Goal: Task Accomplishment & Management: Manage account settings

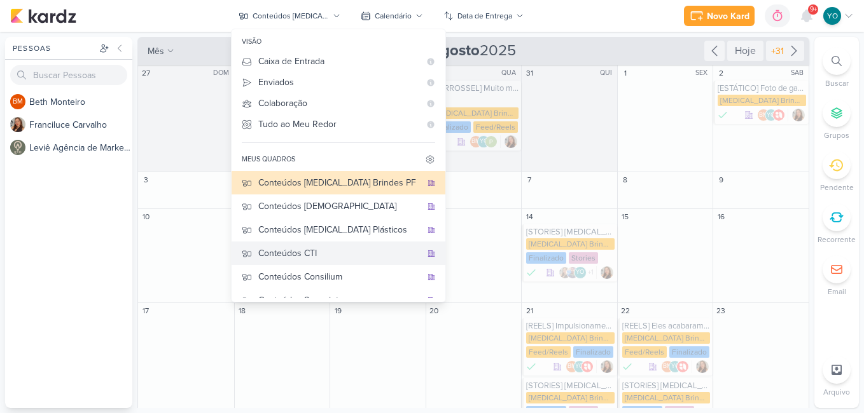
scroll to position [127, 0]
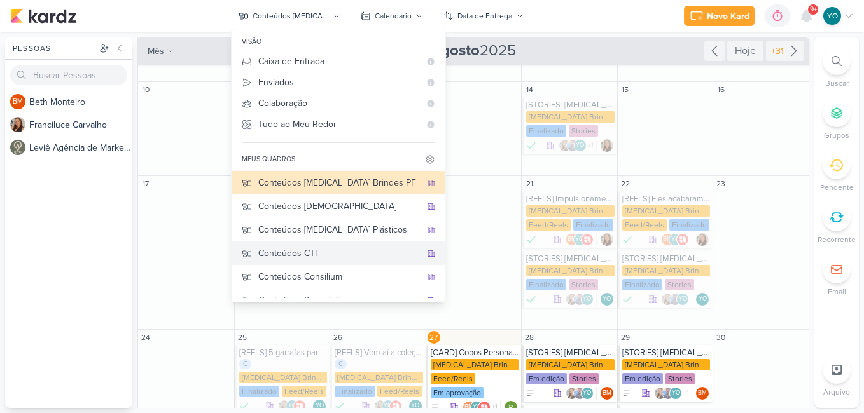
click at [361, 245] on button "Conteúdos CTI" at bounding box center [339, 254] width 214 height 24
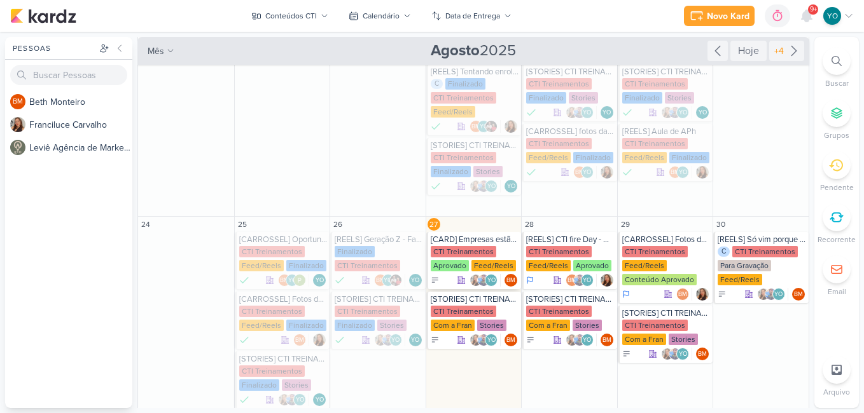
scroll to position [382, 0]
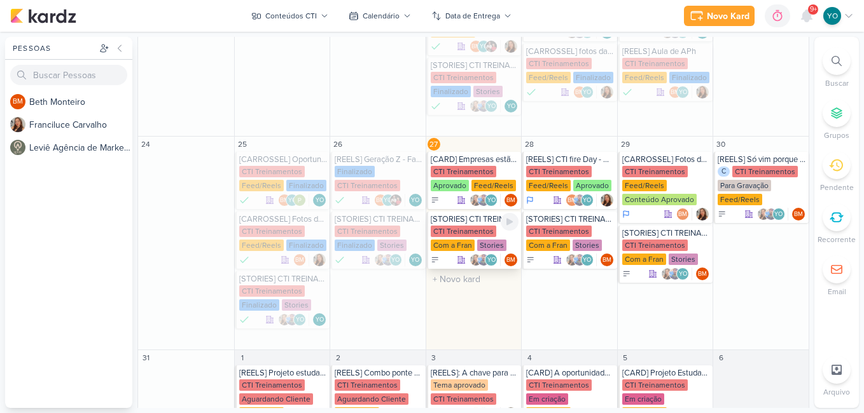
click at [479, 231] on div "CTI Treinamentos" at bounding box center [464, 231] width 66 height 11
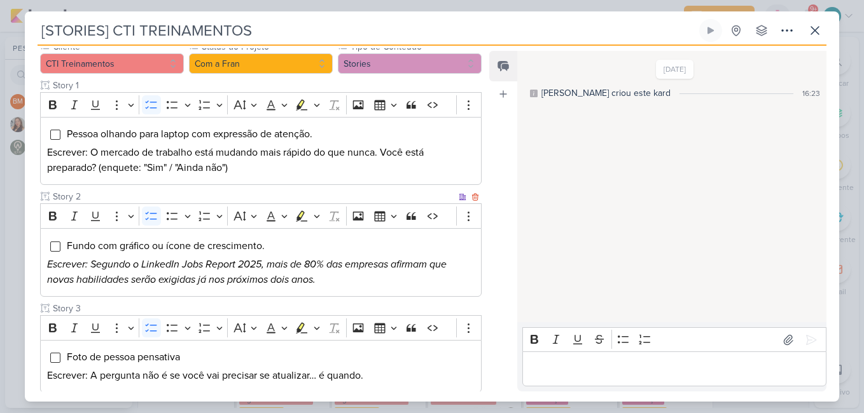
scroll to position [191, 0]
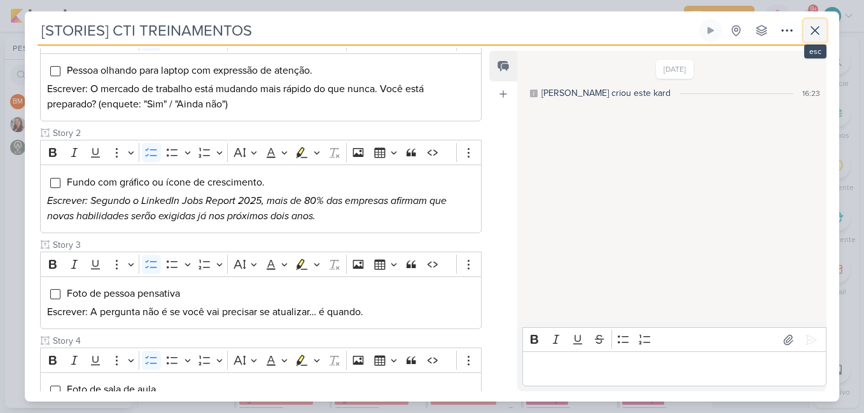
click at [824, 29] on button at bounding box center [814, 30] width 23 height 23
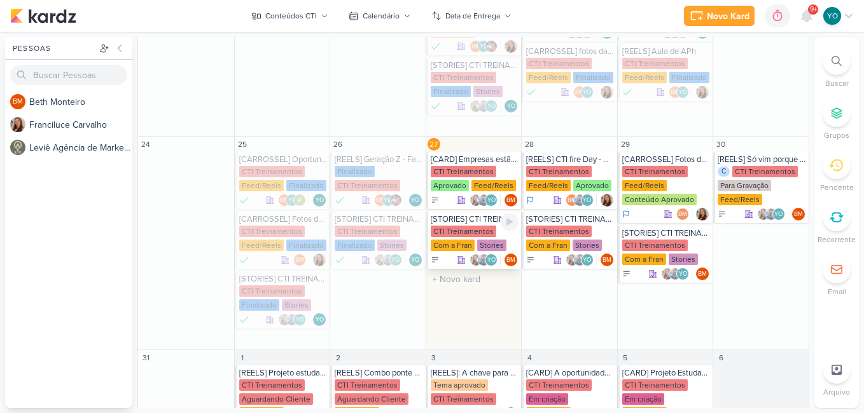
click at [483, 238] on div "CTI Treinamentos Com a Fran Stories" at bounding box center [475, 239] width 88 height 27
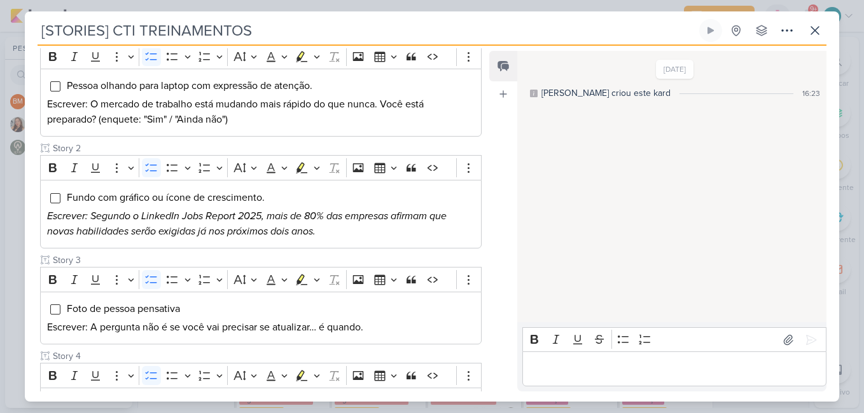
scroll to position [145, 0]
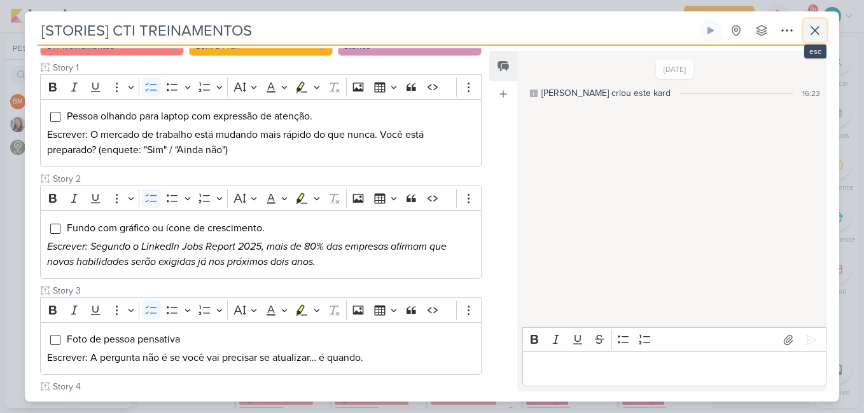
click at [808, 28] on icon at bounding box center [814, 30] width 15 height 15
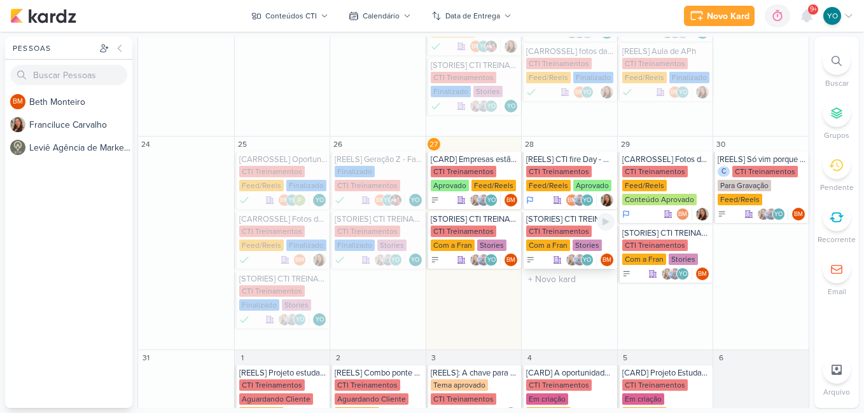
click at [571, 233] on div "CTI Treinamentos" at bounding box center [559, 231] width 66 height 11
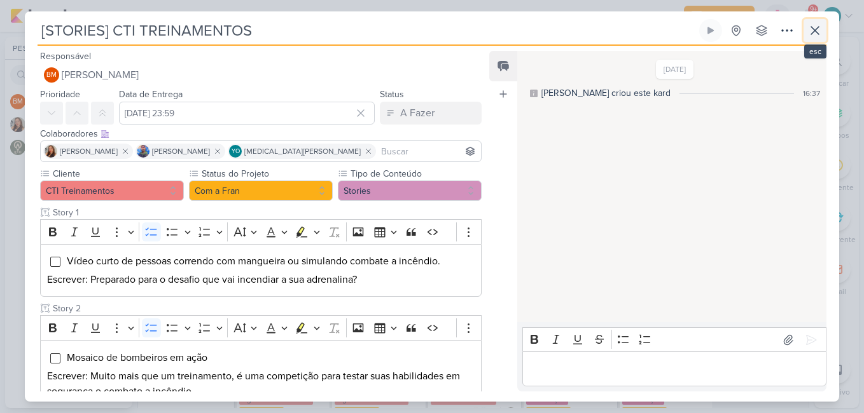
click at [819, 28] on icon at bounding box center [814, 30] width 15 height 15
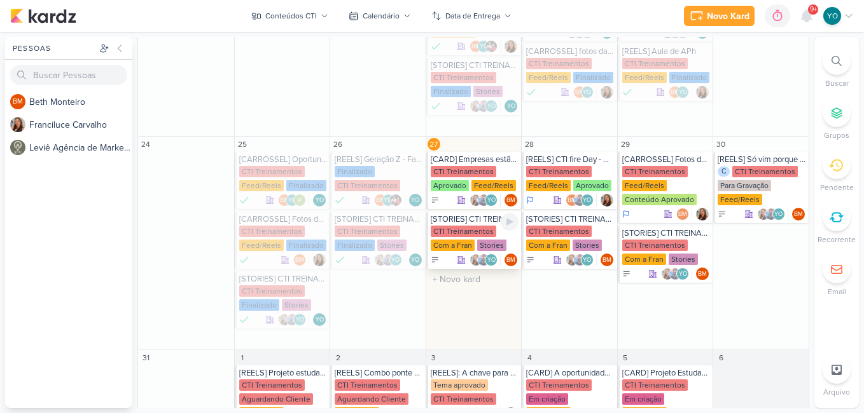
click at [477, 239] on div "CTI Treinamentos Com a Fran Stories" at bounding box center [475, 239] width 88 height 27
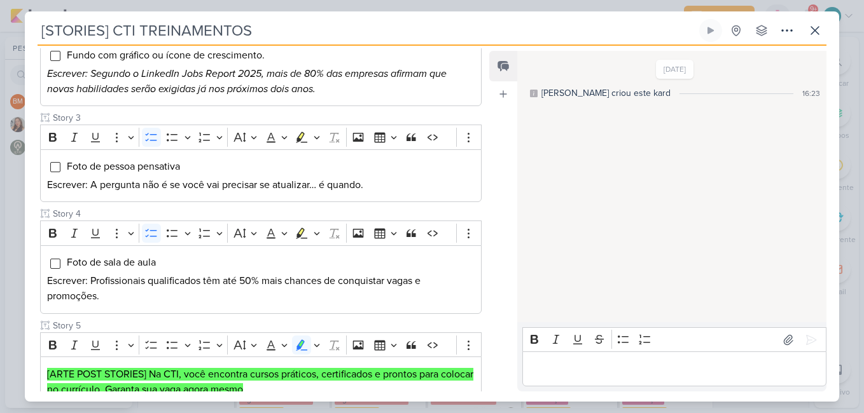
scroll to position [445, 0]
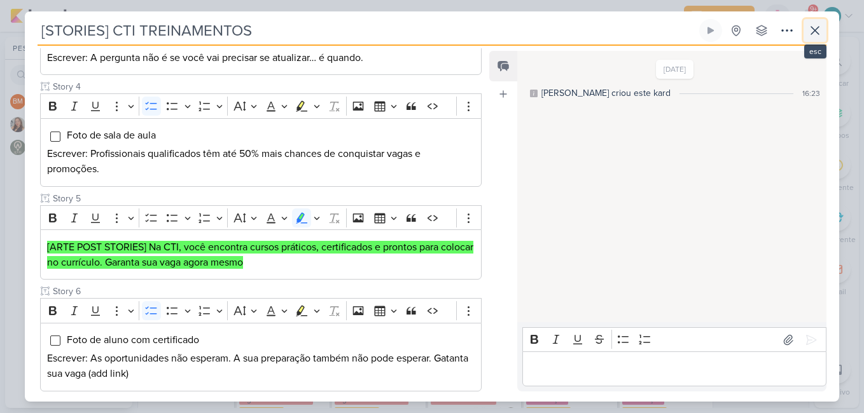
click at [812, 25] on icon at bounding box center [814, 30] width 15 height 15
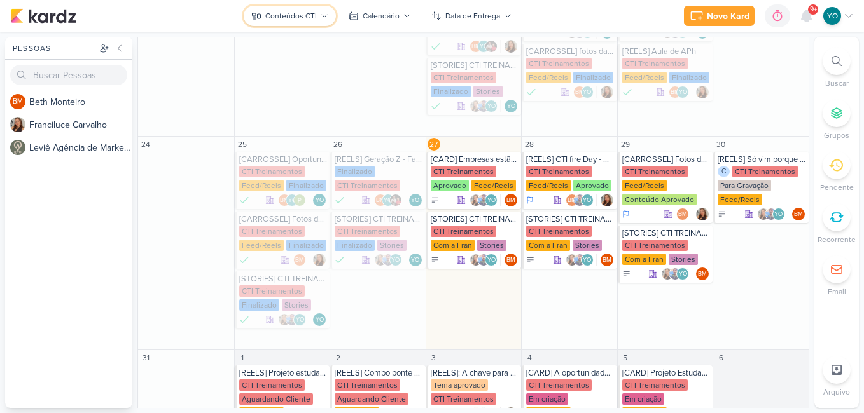
click at [303, 16] on div "Conteúdos CTI" at bounding box center [291, 15] width 52 height 11
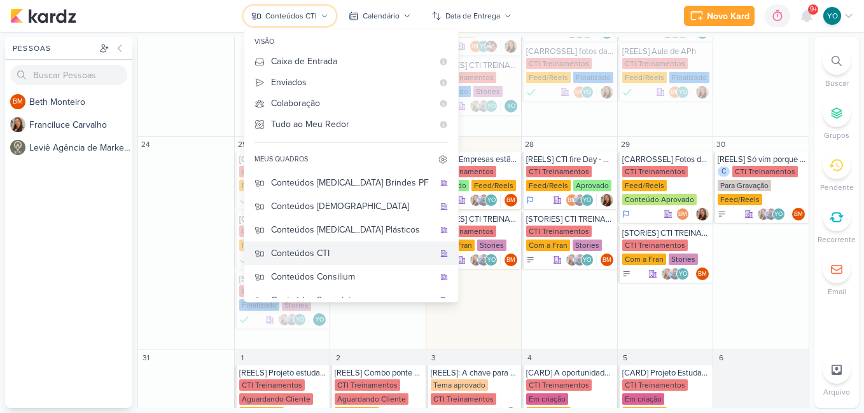
scroll to position [38, 0]
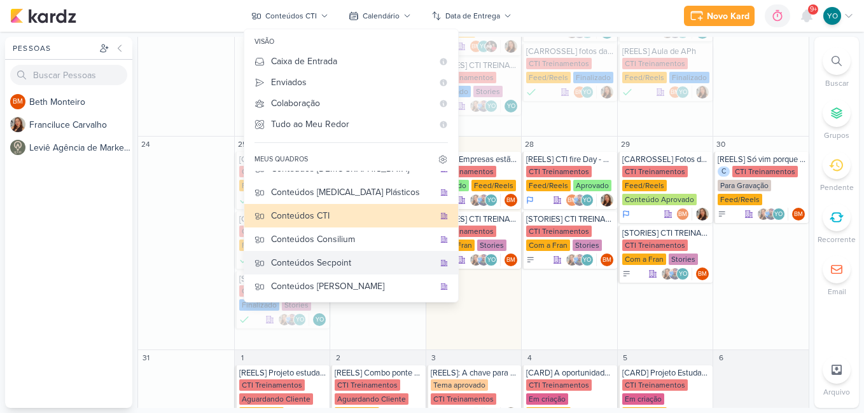
click at [356, 267] on div "Conteúdos Secpoint" at bounding box center [352, 262] width 163 height 13
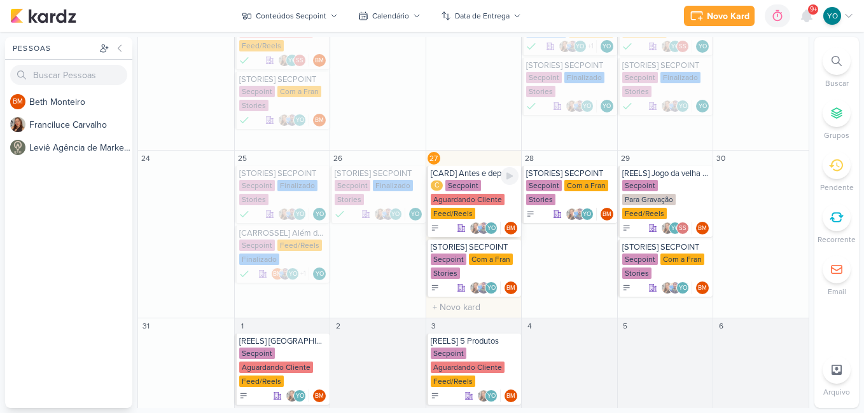
click at [481, 194] on div "Aguardando Cliente" at bounding box center [468, 199] width 74 height 11
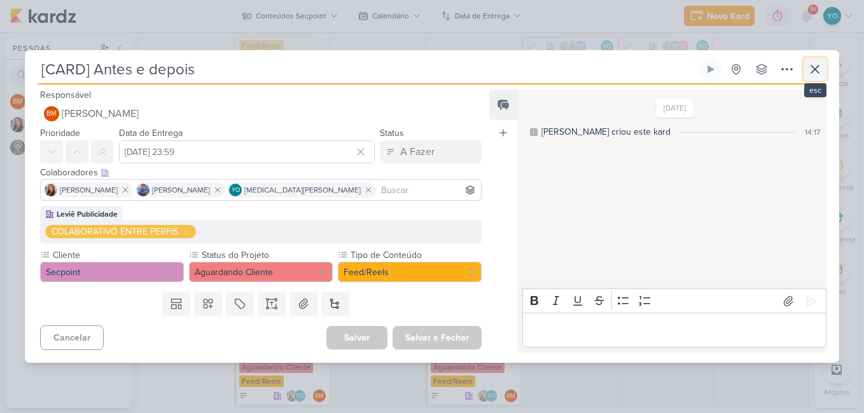
click at [816, 69] on icon at bounding box center [815, 70] width 8 height 8
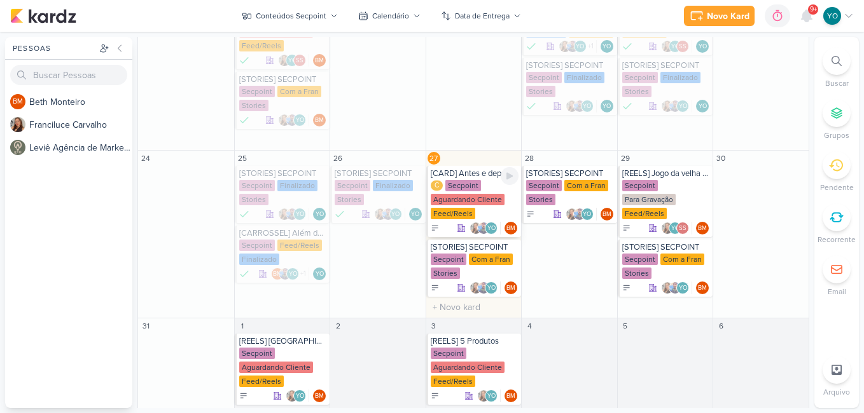
click at [478, 180] on div "C Secpoint Aguardando Cliente Feed/Reels" at bounding box center [475, 200] width 88 height 41
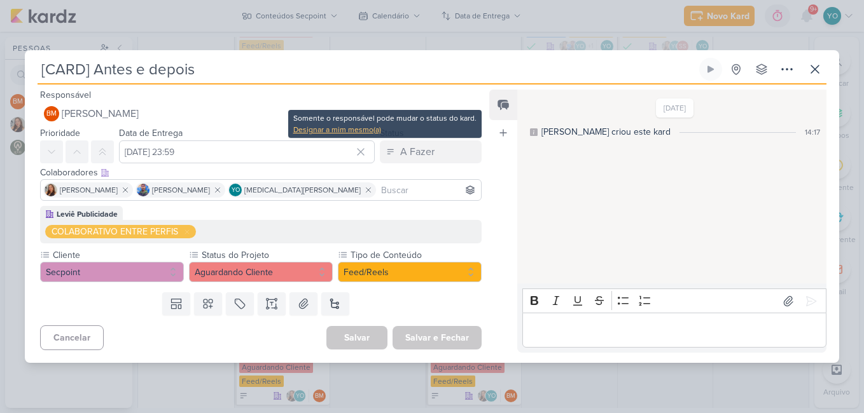
click at [373, 125] on div "Designar a mim mesmo(a)" at bounding box center [384, 129] width 183 height 11
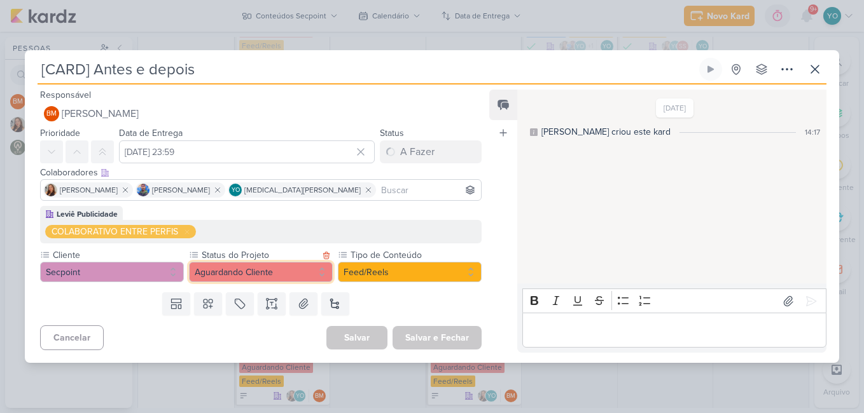
click at [294, 267] on button "Aguardando Cliente" at bounding box center [261, 272] width 144 height 20
click at [298, 263] on button "Aguardando Cliente" at bounding box center [261, 272] width 144 height 20
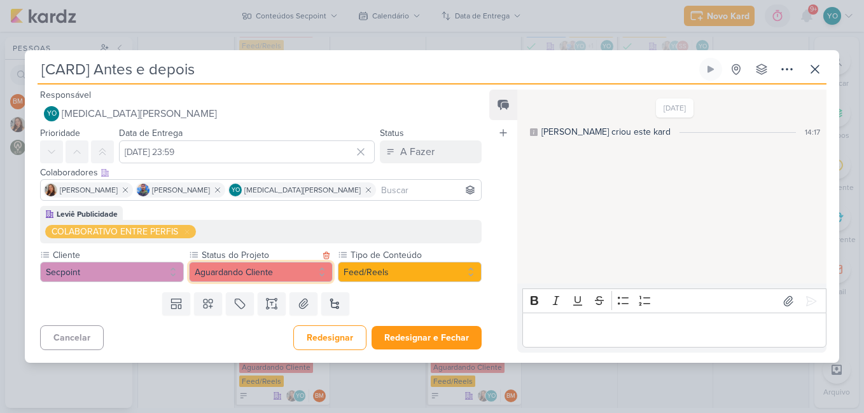
click at [257, 268] on button "Aguardando Cliente" at bounding box center [261, 272] width 144 height 20
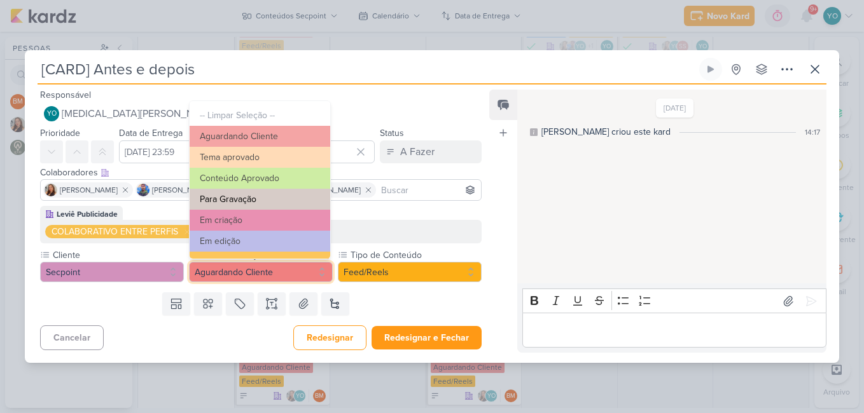
scroll to position [144, 0]
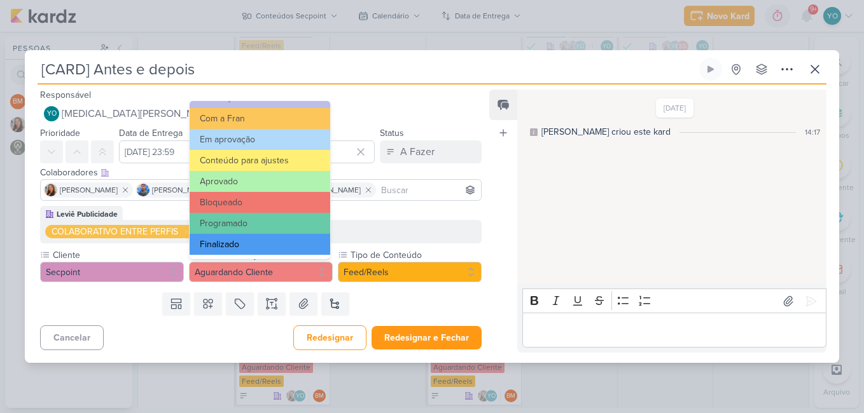
click at [258, 242] on button "Finalizado" at bounding box center [260, 244] width 141 height 21
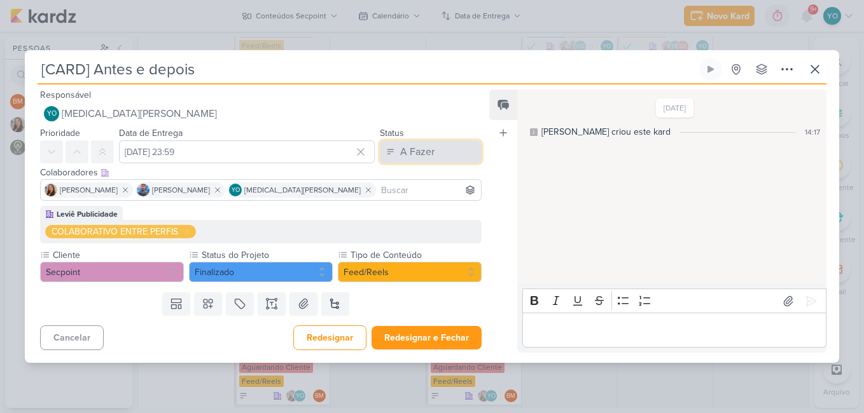
click at [404, 155] on div "A Fazer" at bounding box center [417, 151] width 34 height 15
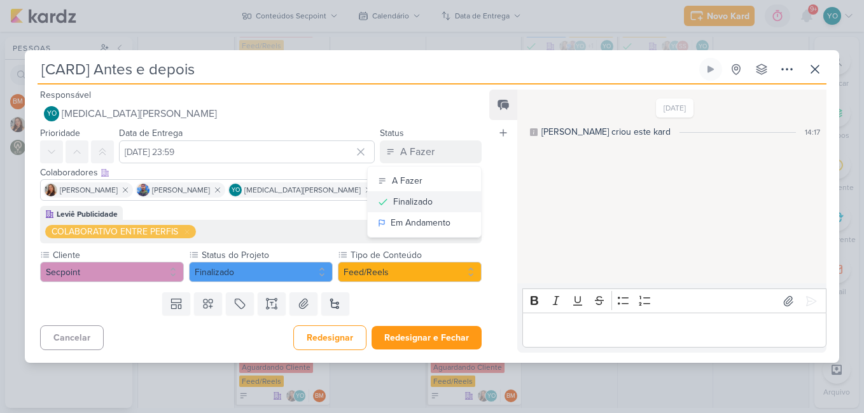
click at [410, 200] on div "Finalizado" at bounding box center [412, 201] width 39 height 13
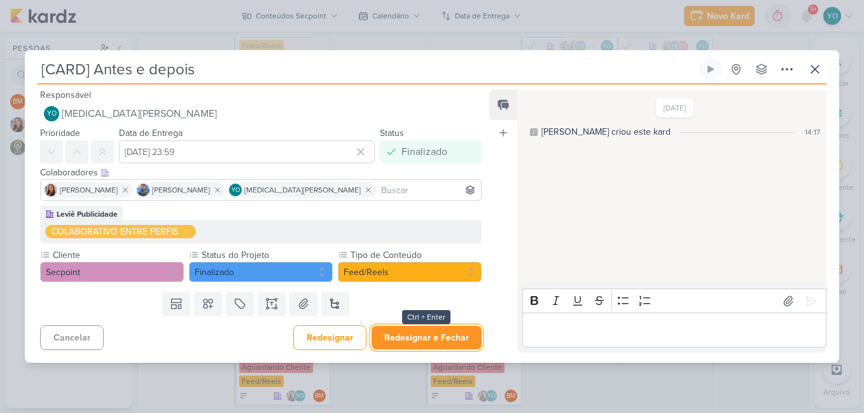
click at [422, 340] on button "Redesignar e Fechar" at bounding box center [426, 338] width 110 height 24
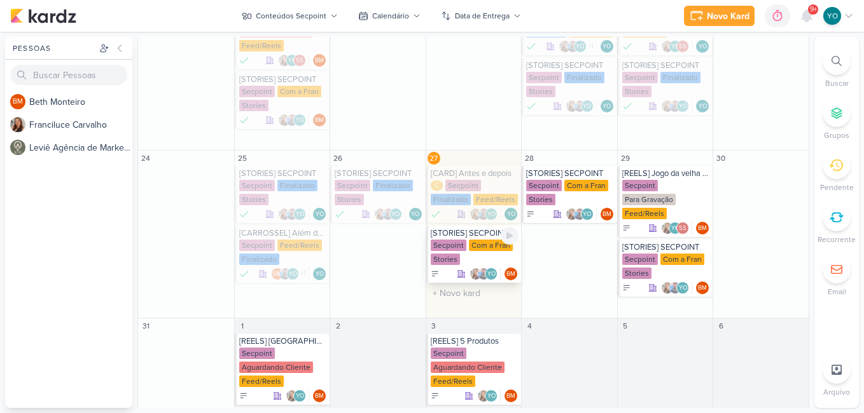
click at [469, 240] on div "Com a Fran" at bounding box center [491, 245] width 44 height 11
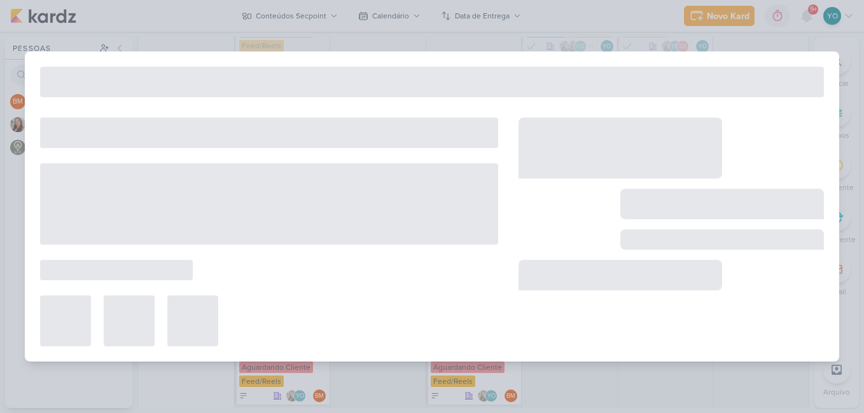
type input "[STORIES] SECPOINT"
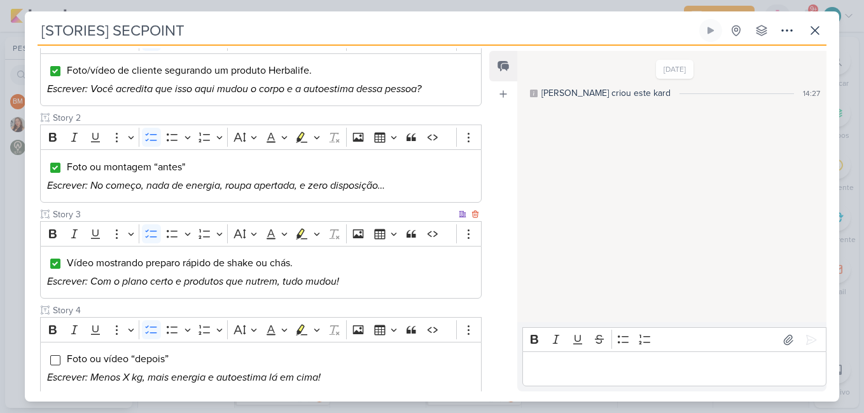
scroll to position [254, 0]
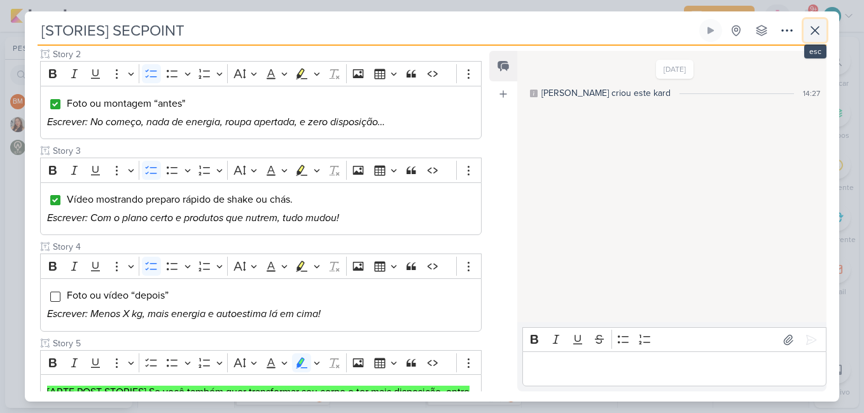
click at [817, 27] on icon at bounding box center [815, 31] width 8 height 8
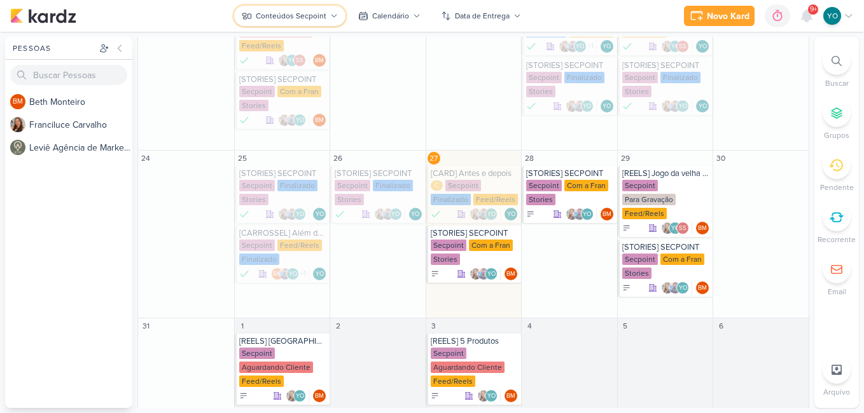
click at [288, 13] on div "Conteúdos Secpoint" at bounding box center [291, 15] width 71 height 11
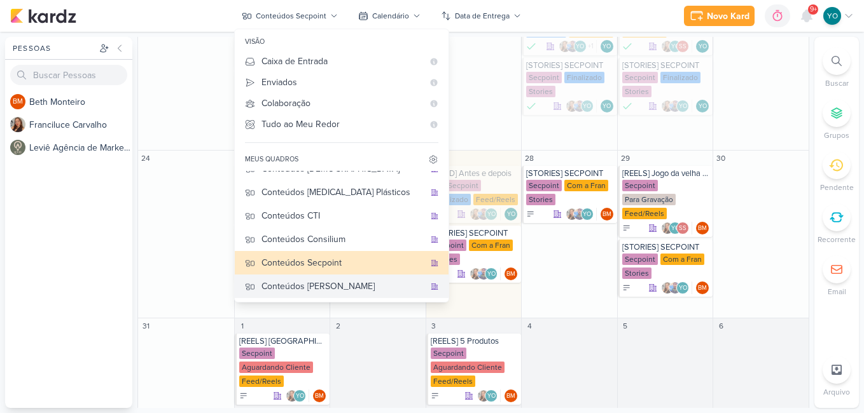
click at [328, 291] on div "Conteúdos [PERSON_NAME]" at bounding box center [342, 286] width 163 height 13
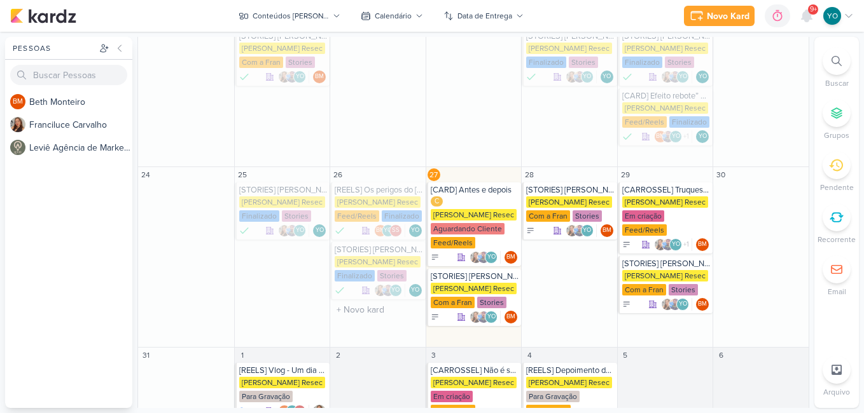
scroll to position [412, 0]
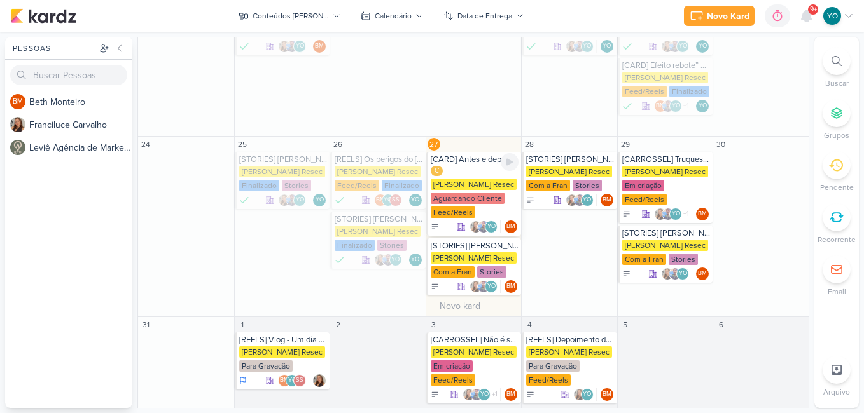
click at [495, 179] on div "[PERSON_NAME] Resec" at bounding box center [474, 184] width 86 height 11
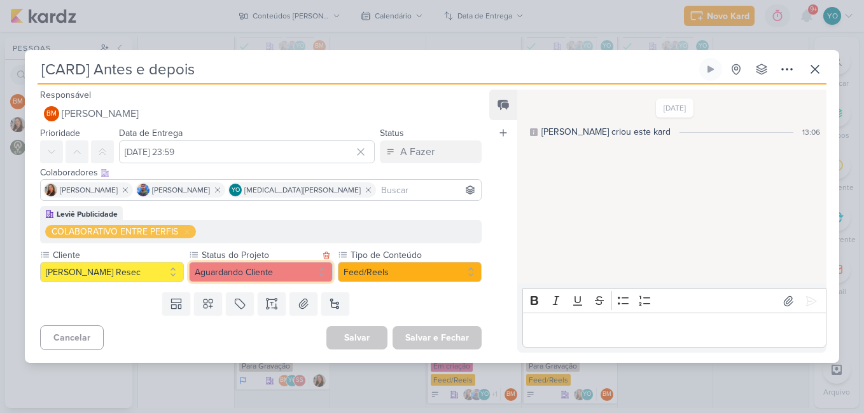
click at [298, 273] on button "Aguardando Cliente" at bounding box center [261, 272] width 144 height 20
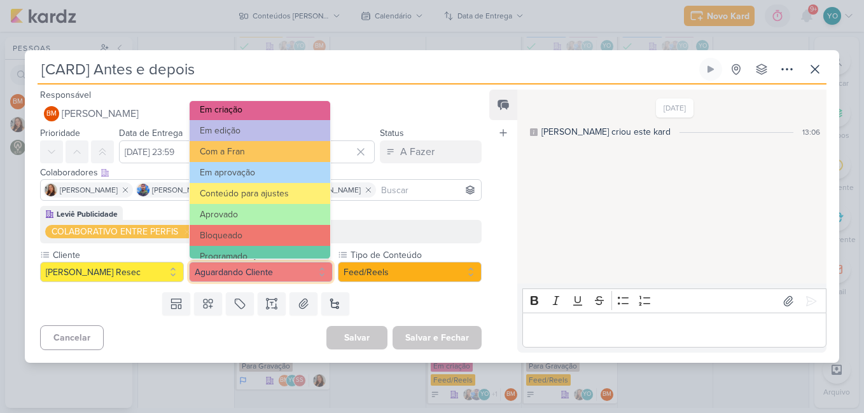
scroll to position [144, 0]
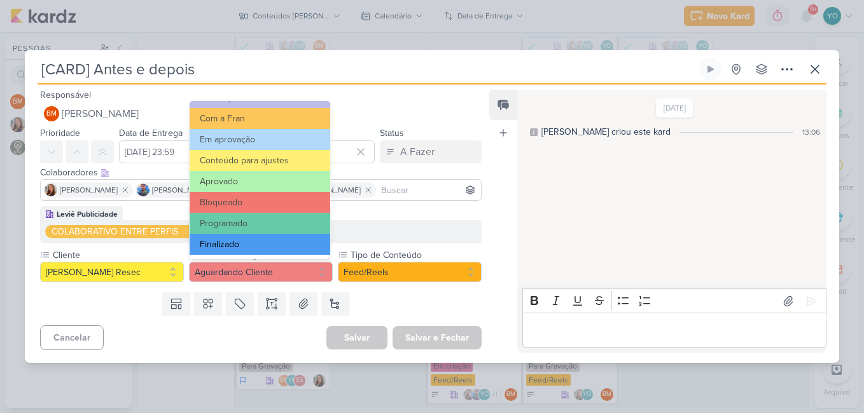
click at [277, 242] on button "Finalizado" at bounding box center [260, 244] width 141 height 21
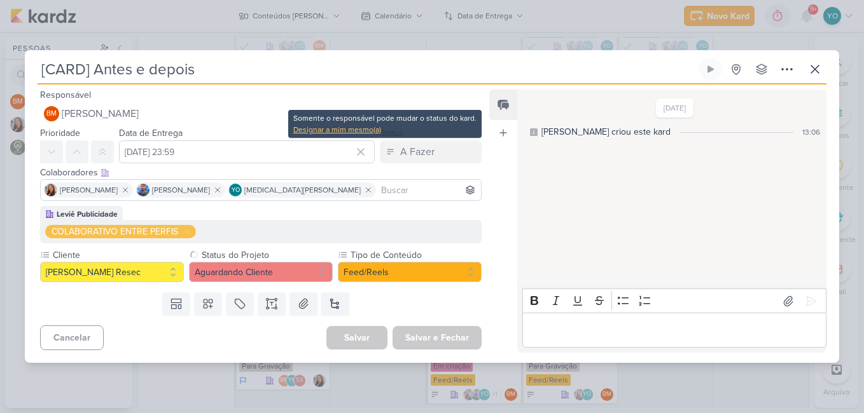
click at [351, 130] on div "Designar a mim mesmo(a)" at bounding box center [384, 129] width 183 height 11
click at [372, 133] on div "Designar a mim mesmo(a)" at bounding box center [384, 129] width 183 height 11
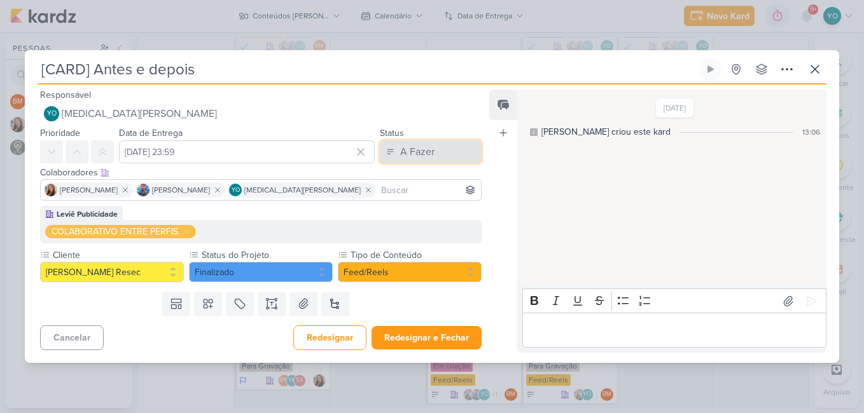
click at [408, 157] on div "A Fazer" at bounding box center [417, 151] width 34 height 15
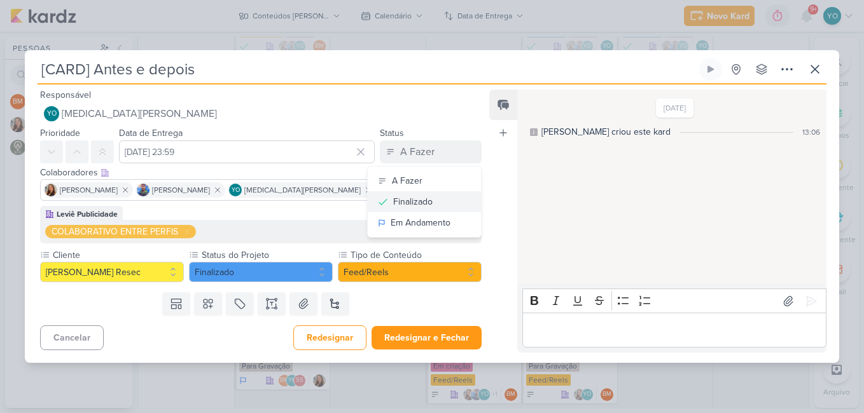
click at [422, 205] on div "Finalizado" at bounding box center [412, 201] width 39 height 13
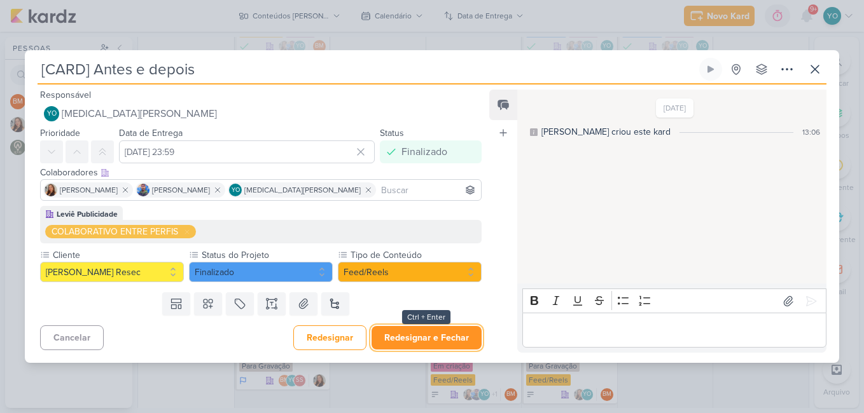
click at [439, 334] on button "Redesignar e Fechar" at bounding box center [426, 338] width 110 height 24
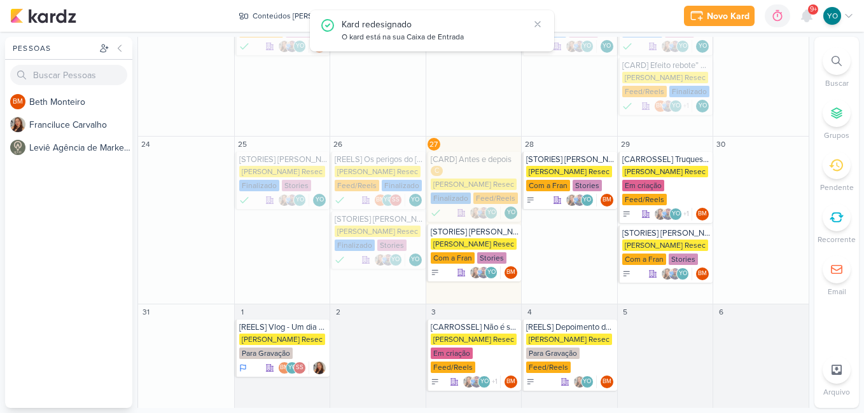
scroll to position [401, 0]
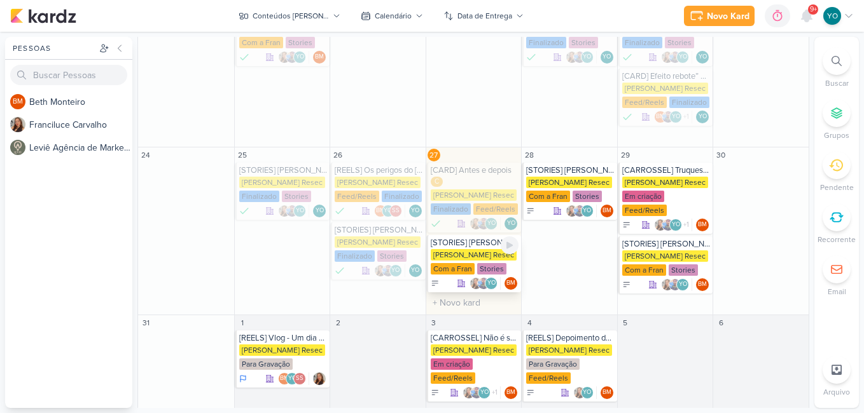
click at [490, 263] on div "Stories" at bounding box center [491, 268] width 29 height 11
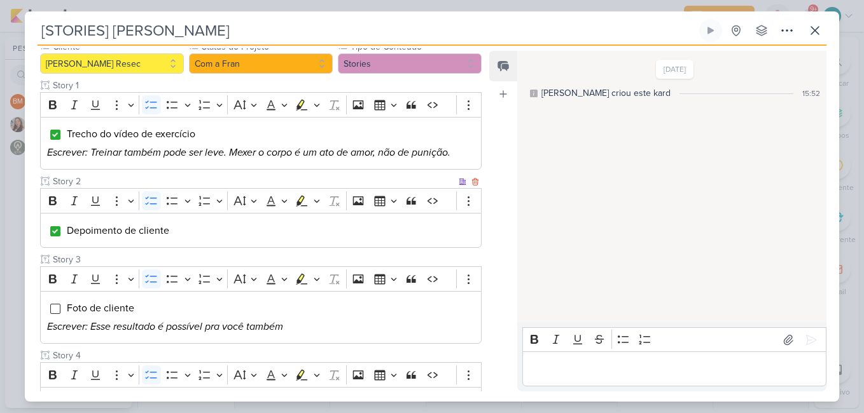
scroll to position [254, 0]
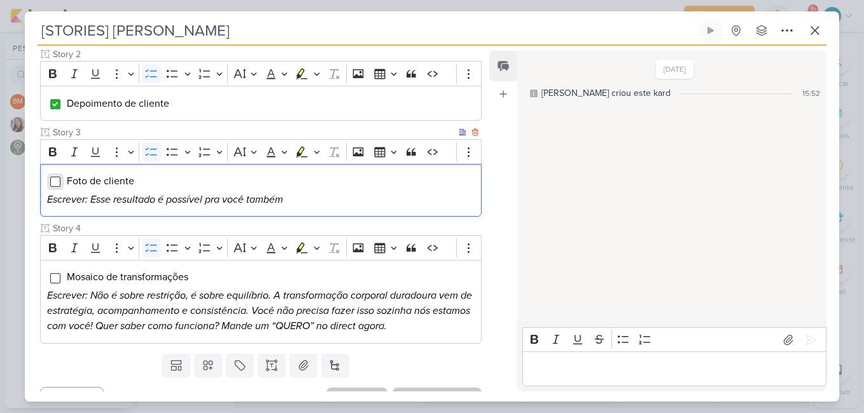
click at [57, 183] on input "Editor editing area: main" at bounding box center [55, 182] width 10 height 10
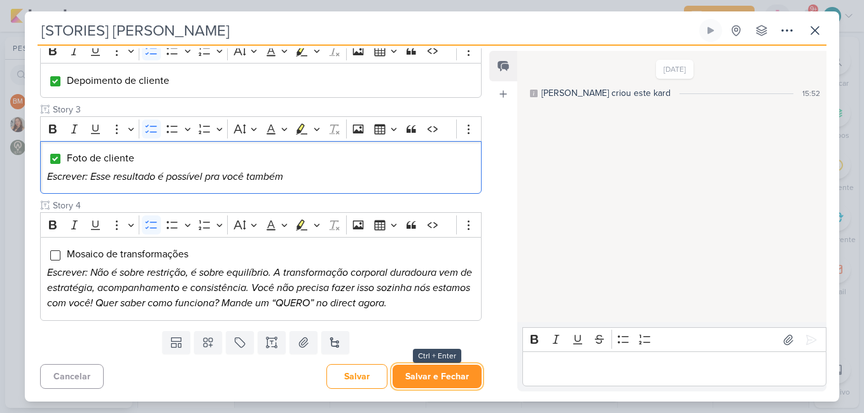
click at [437, 376] on button "Salvar e Fechar" at bounding box center [436, 377] width 89 height 24
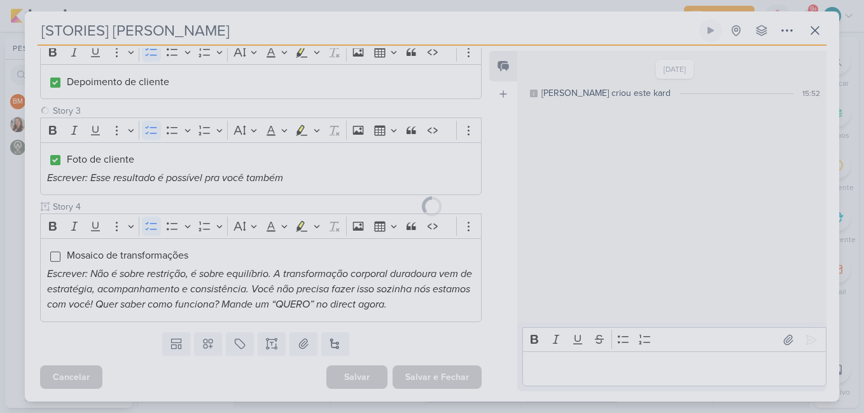
scroll to position [276, 0]
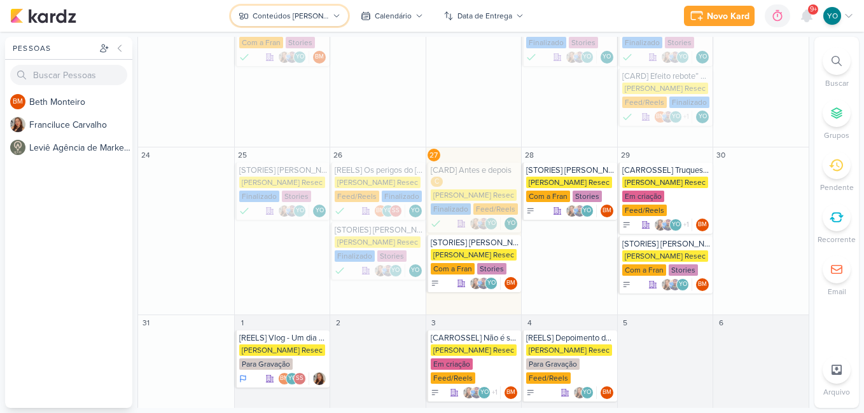
click at [305, 8] on button "Conteúdos [PERSON_NAME]" at bounding box center [289, 16] width 117 height 20
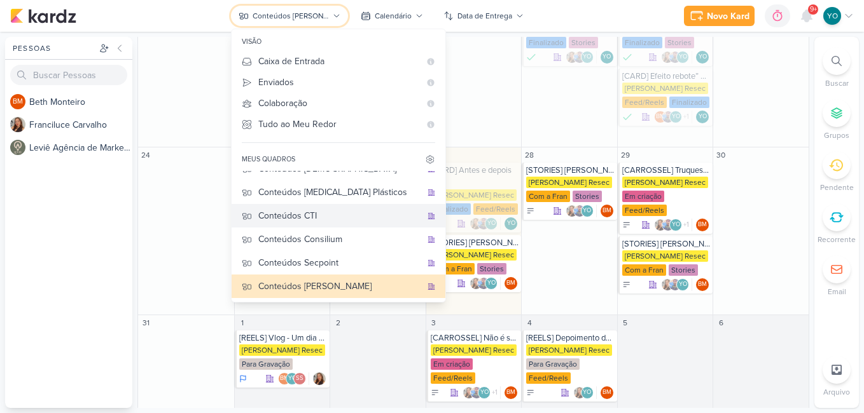
scroll to position [0, 0]
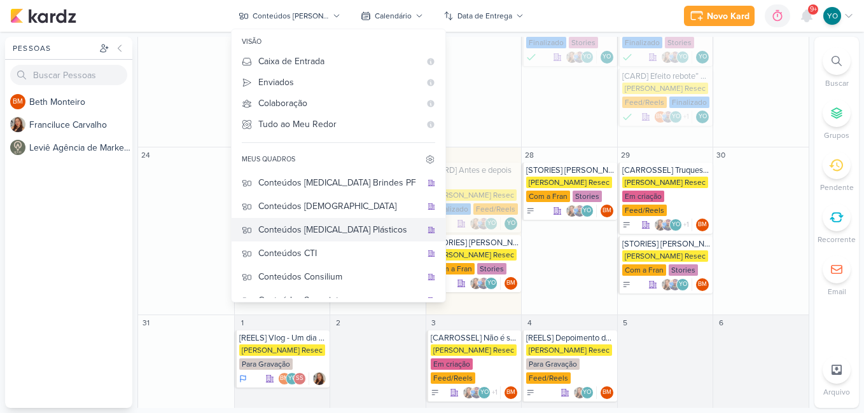
click at [347, 227] on div "Conteúdos [MEDICAL_DATA] Plásticos" at bounding box center [339, 229] width 163 height 13
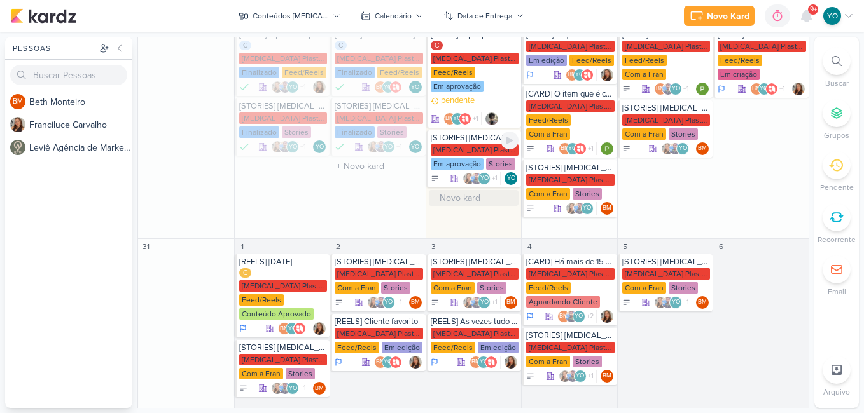
scroll to position [326, 0]
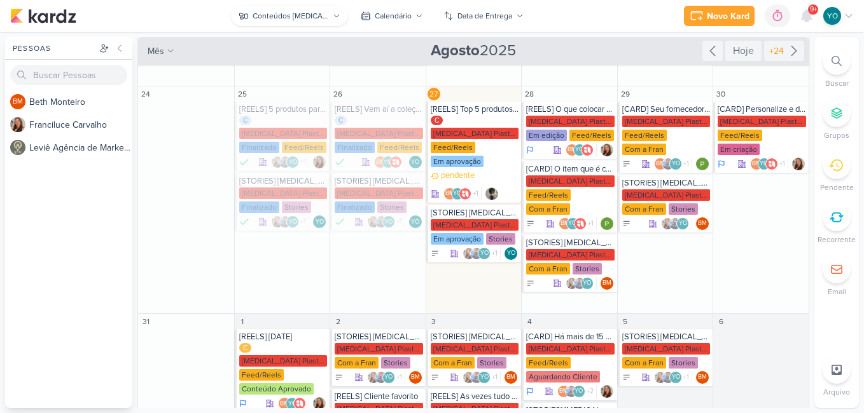
drag, startPoint x: 319, startPoint y: 1, endPoint x: 323, endPoint y: 7, distance: 6.9
click at [323, 6] on body "1.99.0 [GEOGRAPHIC_DATA] Ctrl + k 0h0m Sessão desligada... Hoje 0h0m Semana 0h0…" at bounding box center [432, 206] width 864 height 413
click at [323, 7] on button "Conteúdos [MEDICAL_DATA] Plásticos" at bounding box center [289, 16] width 117 height 20
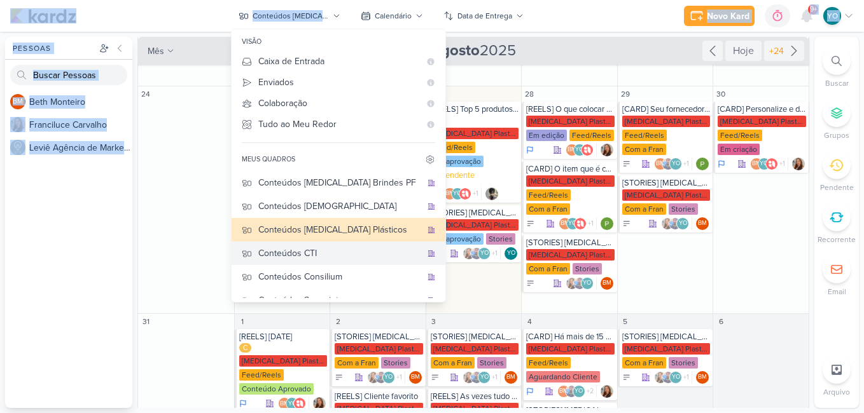
click at [335, 260] on div "Conteúdos CTI" at bounding box center [339, 253] width 163 height 13
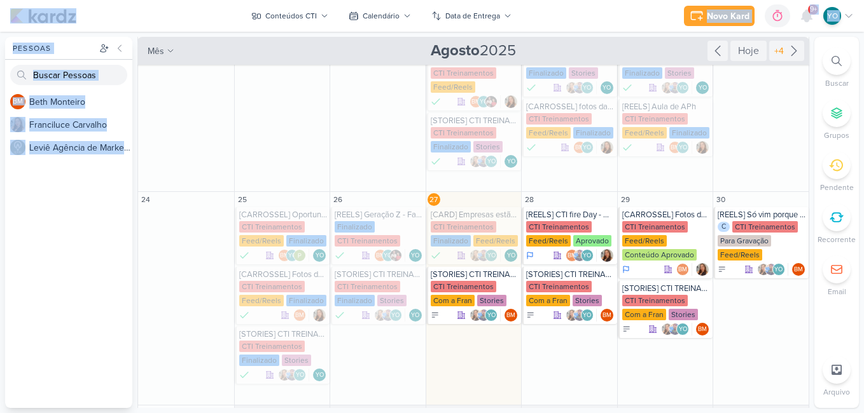
click at [136, 326] on div "Pessoas [GEOGRAPHIC_DATA] BM B e t h M o n t e i r o F r a n c i l u c e C a r …" at bounding box center [432, 222] width 864 height 371
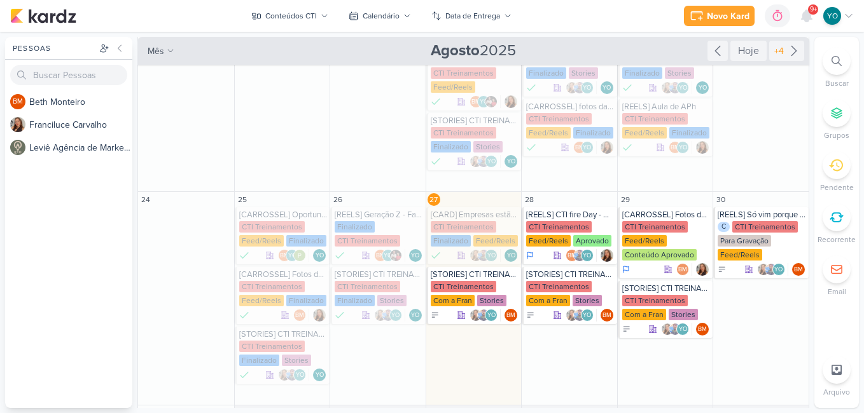
scroll to position [371, 0]
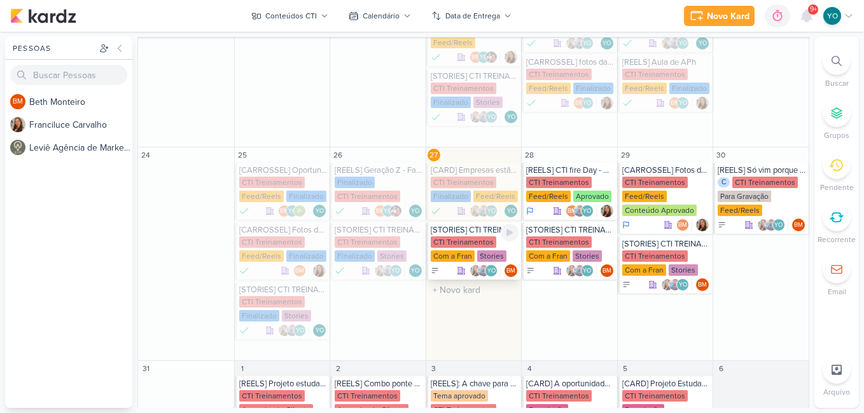
click at [455, 235] on div "[STORIES] CTI TREINAMENTOS CTI Treinamentos Com a Fran Stories YO" at bounding box center [473, 251] width 95 height 57
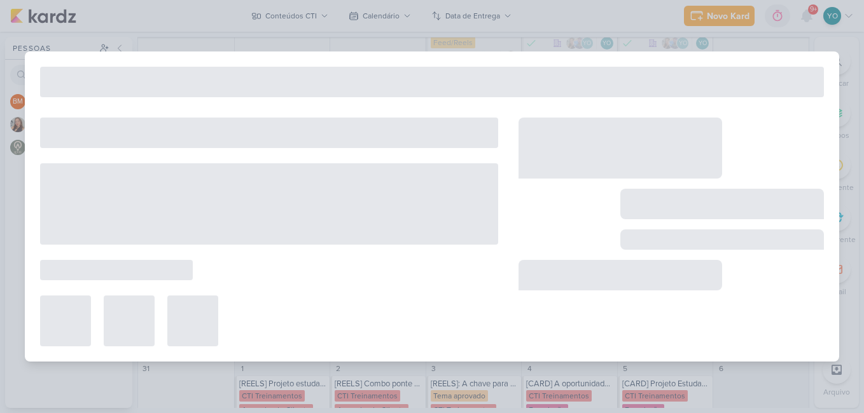
type input "[STORIES] CTI TREINAMENTOS"
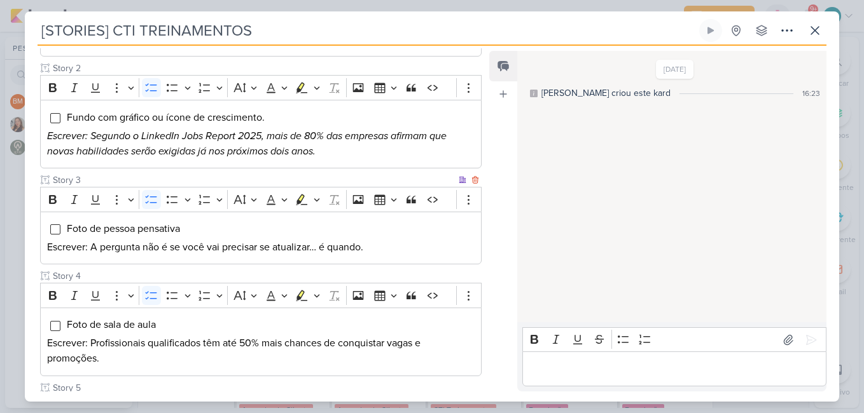
scroll to position [447, 0]
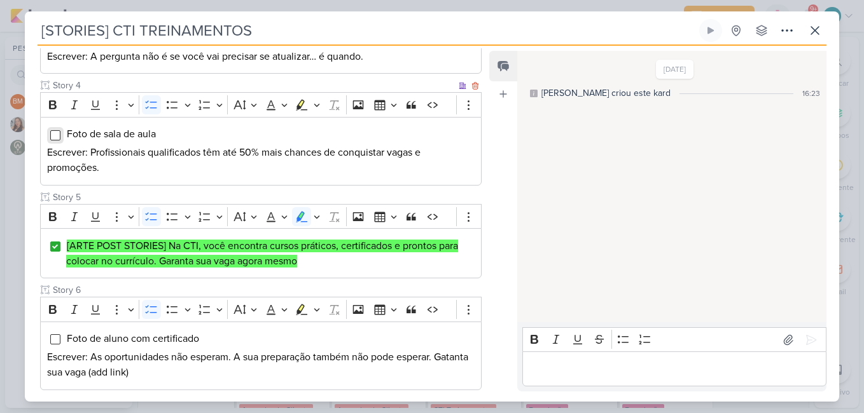
click at [52, 134] on input "Editor editing area: main" at bounding box center [55, 135] width 10 height 10
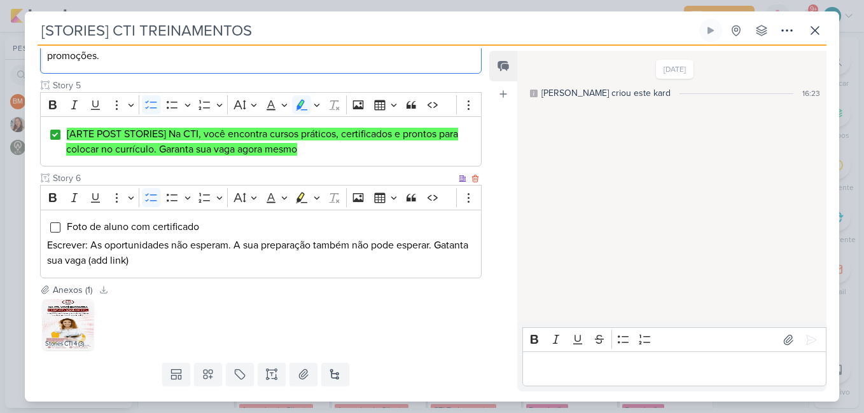
scroll to position [590, 0]
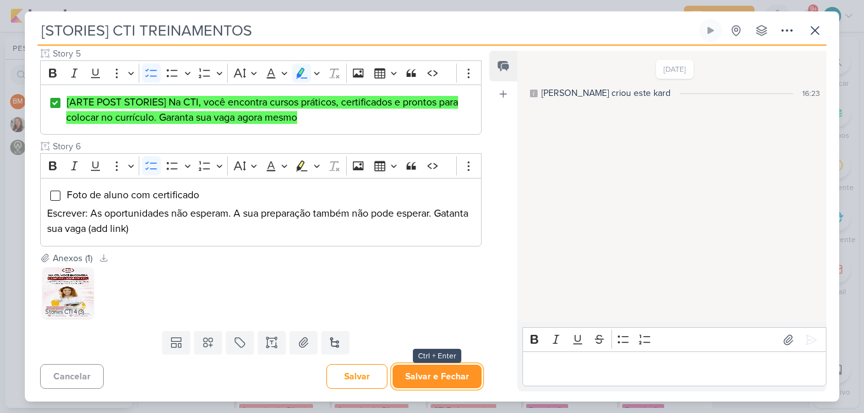
click at [448, 387] on button "Salvar e Fechar" at bounding box center [436, 377] width 89 height 24
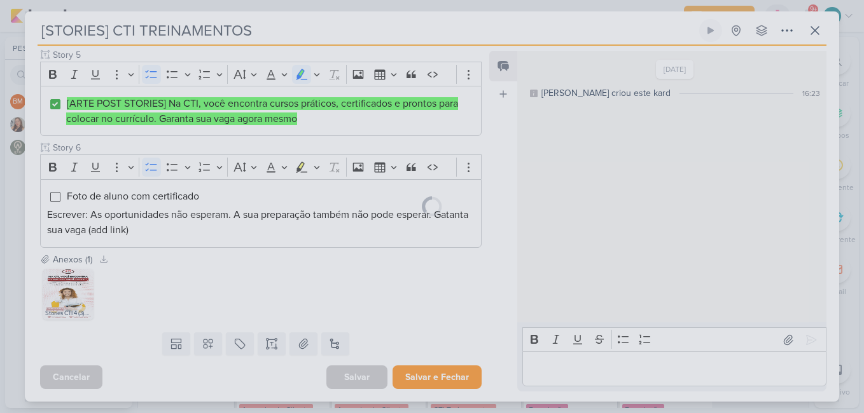
scroll to position [589, 0]
